Goal: Communication & Community: Answer question/provide support

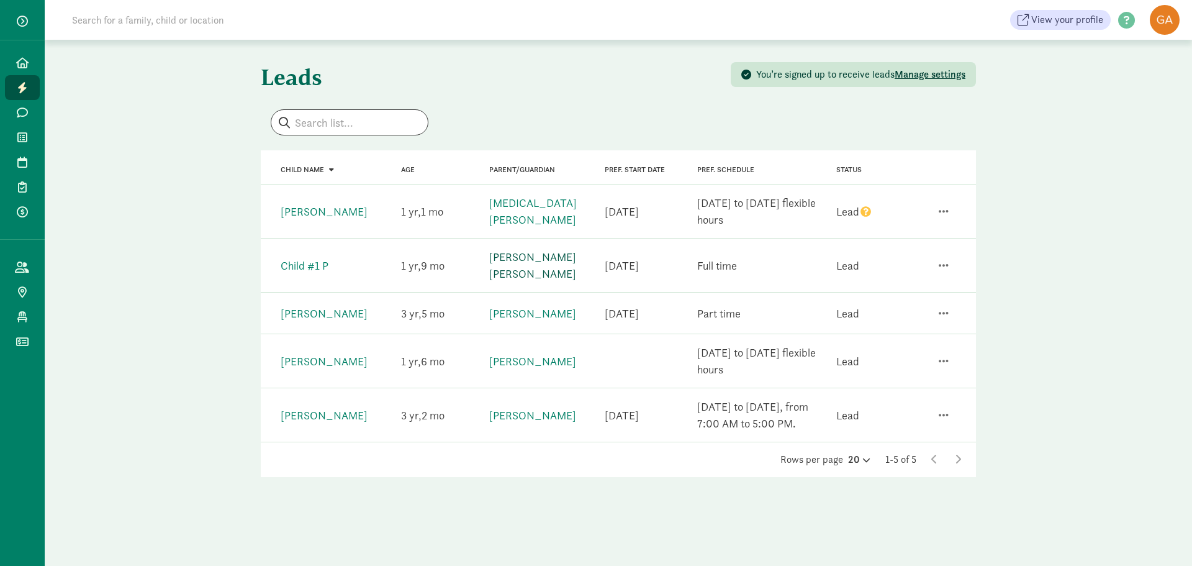
click at [540, 261] on link "[PERSON_NAME] [PERSON_NAME]" at bounding box center [532, 265] width 87 height 31
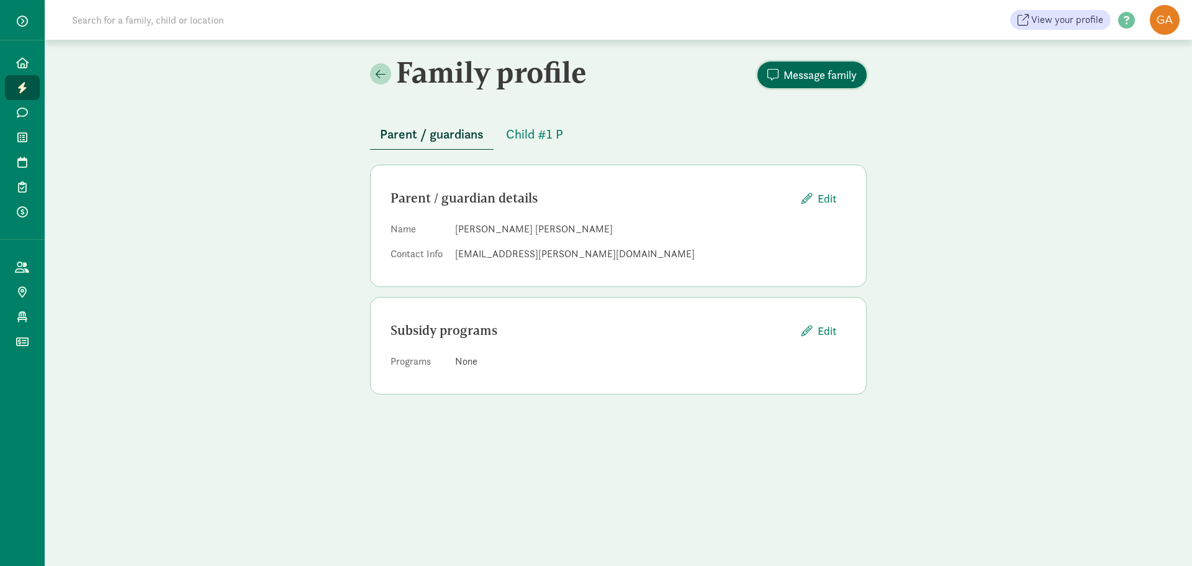
click at [813, 76] on span "Message family" at bounding box center [820, 74] width 73 height 17
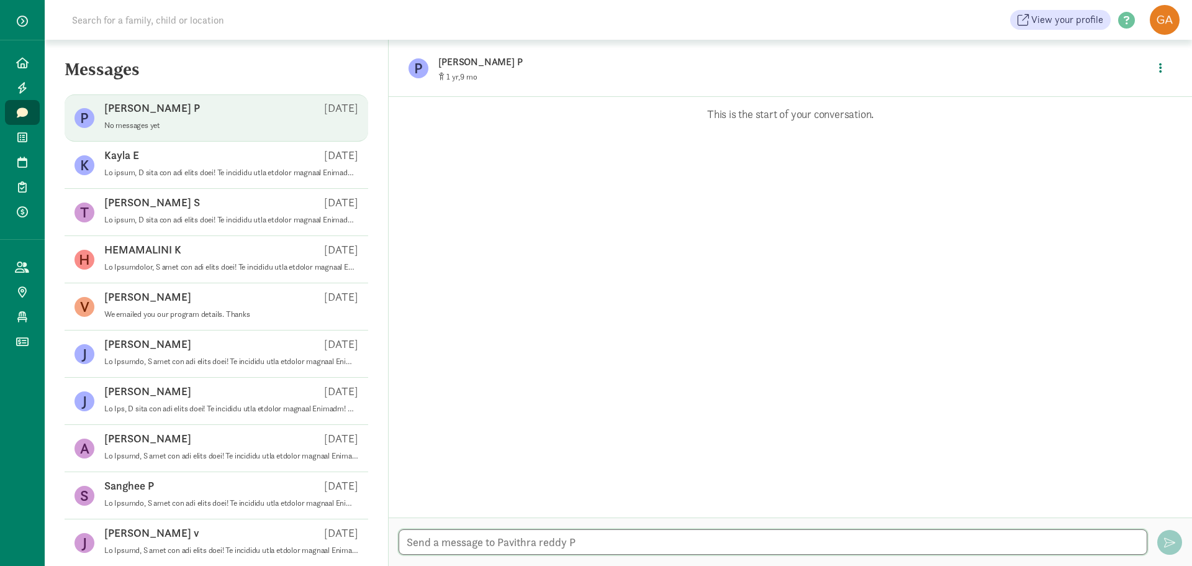
click at [603, 540] on textarea at bounding box center [773, 541] width 749 height 25
paste textarea "Dear [PERSON_NAME], We wanted to let you know that we got an inquiry from you r…"
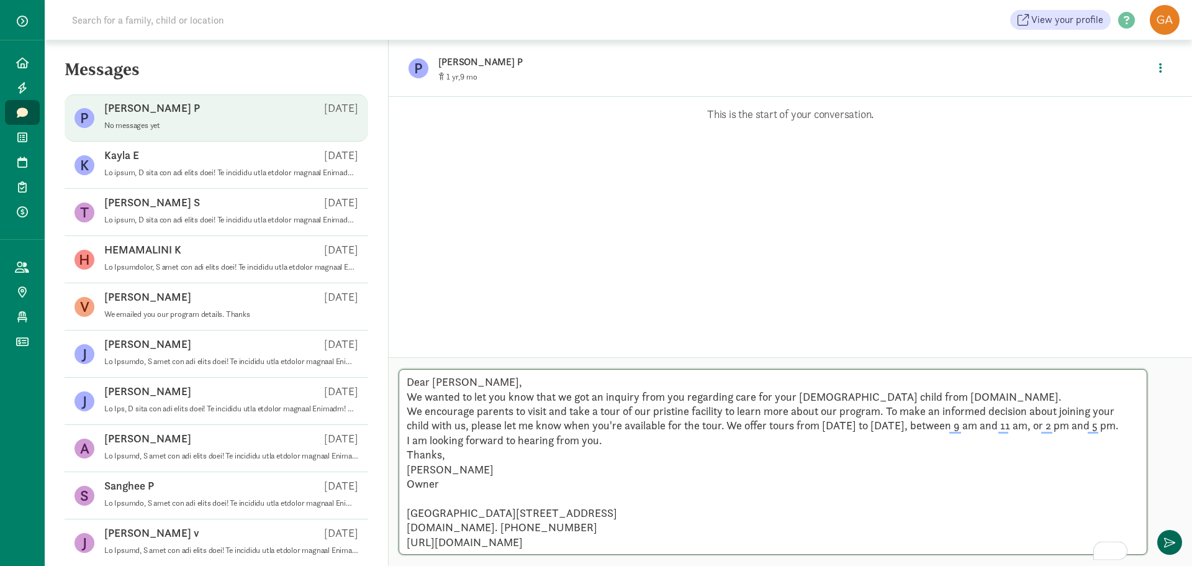
type textarea "Dear [PERSON_NAME], We wanted to let you know that we got an inquiry from you r…"
click at [1170, 542] on span "button" at bounding box center [1169, 541] width 11 height 11
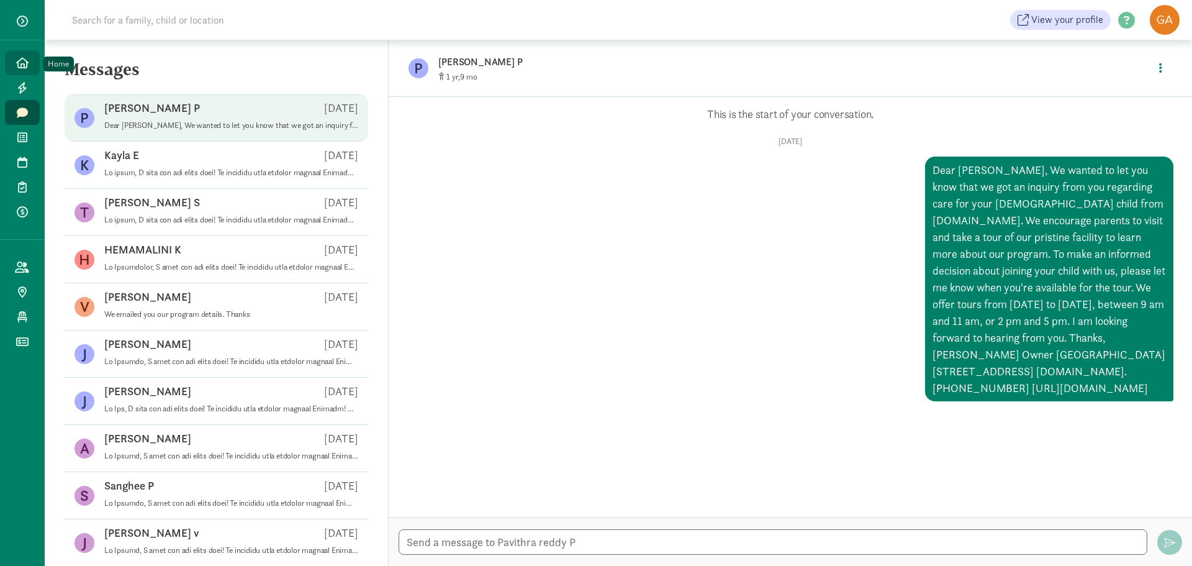
click at [23, 68] on icon at bounding box center [22, 62] width 12 height 11
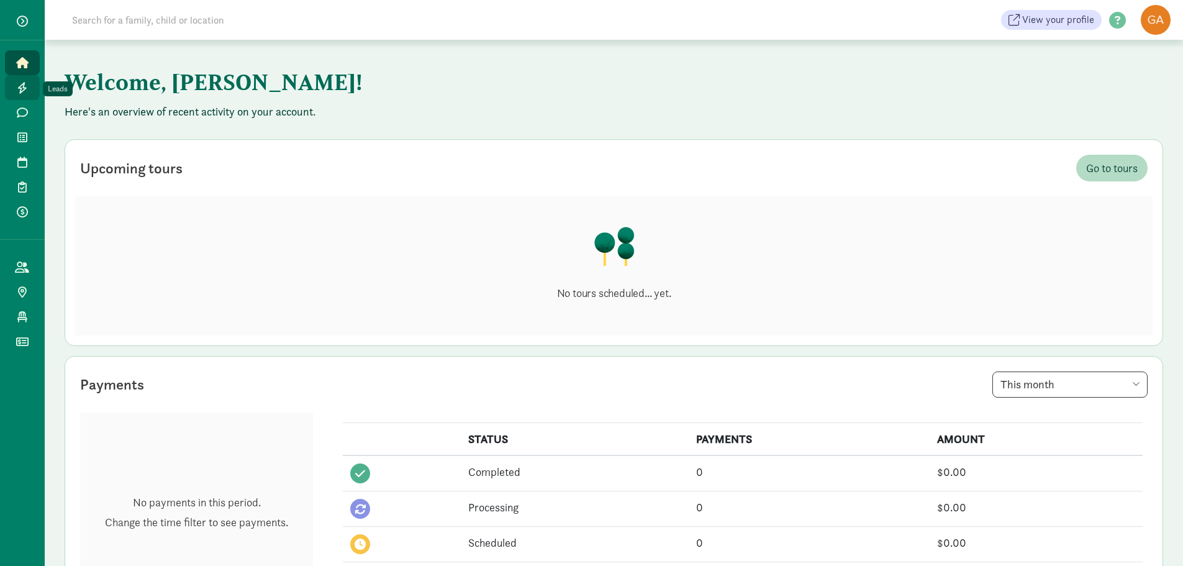
click at [20, 91] on icon at bounding box center [22, 87] width 10 height 11
